Goal: Task Accomplishment & Management: Use online tool/utility

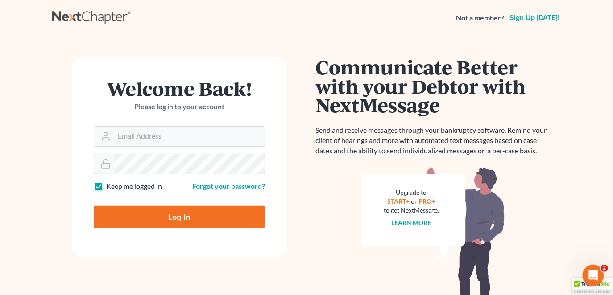
type input "mandy@nextchapterbk.com"
type input "Thinking..."
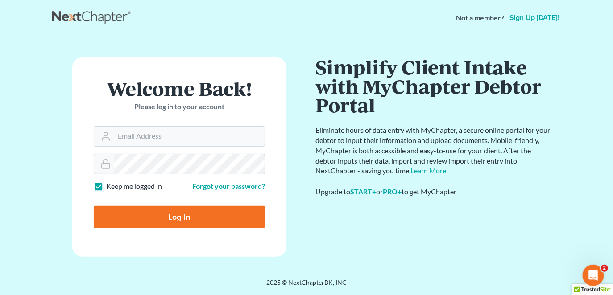
type input "mandy@nextchapterbk.com"
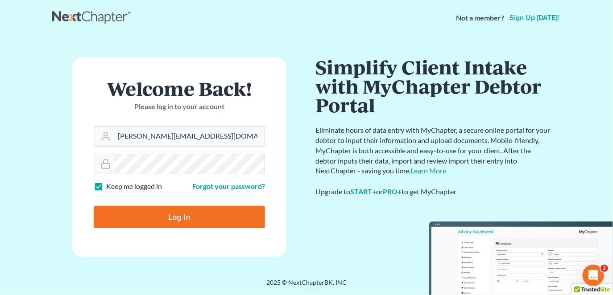
type input "Thinking..."
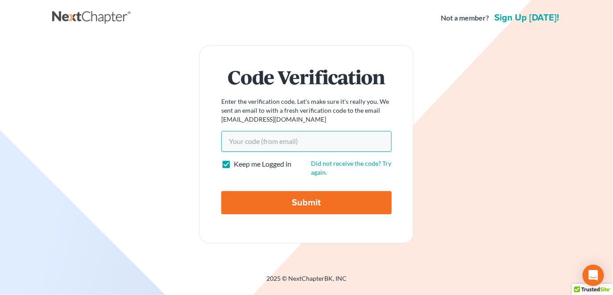
click at [263, 148] on input "Your code(from email)" at bounding box center [306, 141] width 170 height 21
paste input "6e225f"
type input "6e225f"
click at [221, 191] on input "Submit" at bounding box center [306, 202] width 170 height 23
type input "Thinking..."
